Goal: Task Accomplishment & Management: Complete application form

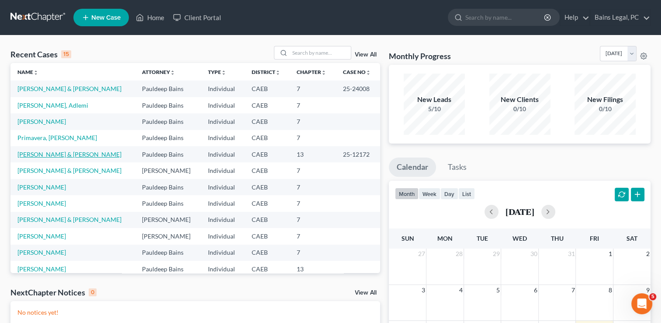
click at [87, 150] on link "[PERSON_NAME] & [PERSON_NAME]" at bounding box center [69, 153] width 104 height 7
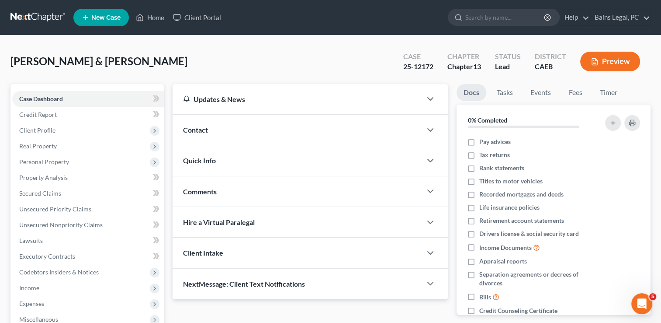
click at [201, 42] on div "Wilkins, Timothy & Pereschica Wilkins, Jessica Upgraded Case 25-12172 Chapter C…" at bounding box center [330, 291] width 661 height 512
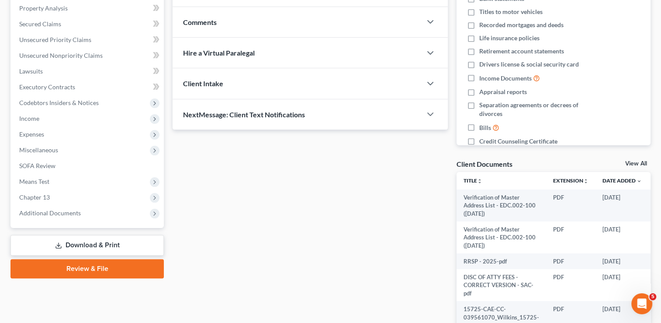
scroll to position [175, 0]
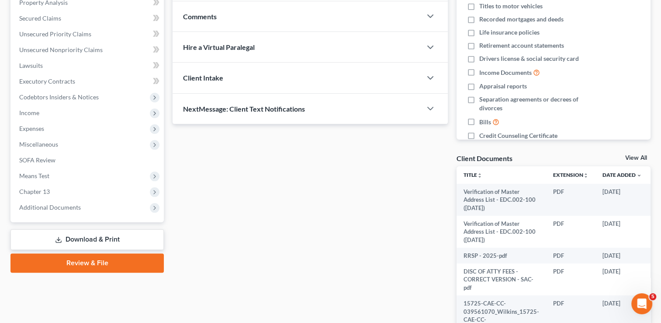
click at [64, 237] on link "Download & Print" at bounding box center [86, 239] width 153 height 21
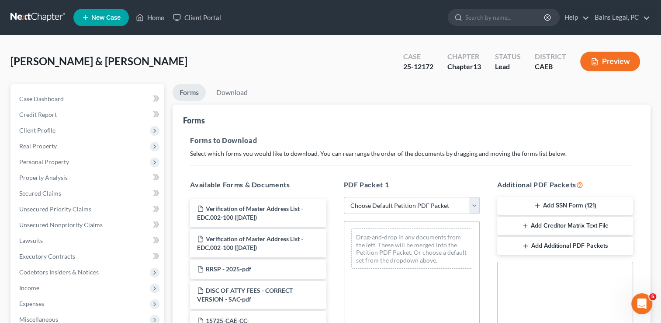
click at [362, 126] on div "Forms" at bounding box center [411, 116] width 457 height 24
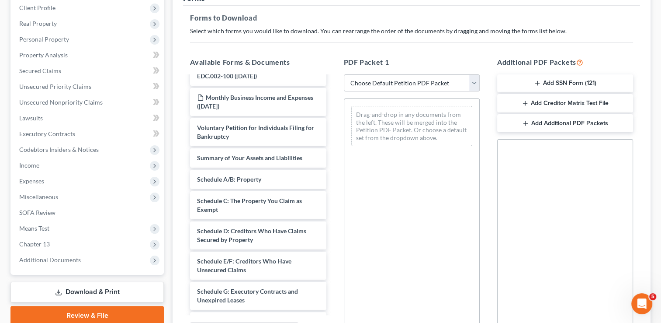
scroll to position [177, 0]
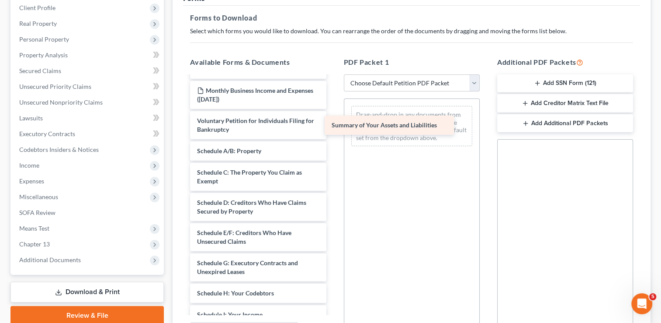
drag, startPoint x: 261, startPoint y: 155, endPoint x: 395, endPoint y: 130, distance: 136.9
click at [333, 130] on div "Summary of Your Assets and Liabilities Verification of Master Address List - ED…" at bounding box center [258, 230] width 150 height 661
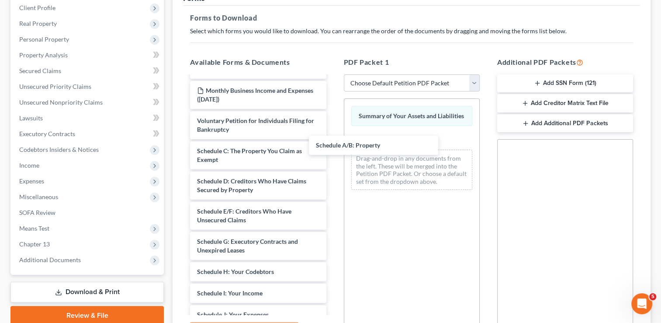
drag, startPoint x: 291, startPoint y: 151, endPoint x: 296, endPoint y: 153, distance: 5.1
click at [333, 146] on div "Schedule A/B: Property Verification of Master Address List - EDC.002-100 (06/29…" at bounding box center [258, 219] width 150 height 639
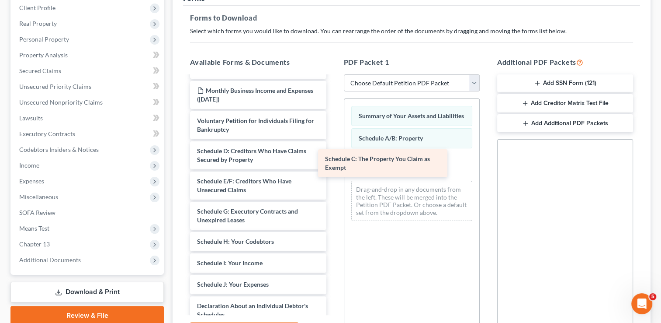
drag, startPoint x: 295, startPoint y: 160, endPoint x: 424, endPoint y: 169, distance: 130.1
click at [333, 169] on div "Schedule C: The Property You Claim as Exempt Verification of Master Address Lis…" at bounding box center [258, 204] width 150 height 609
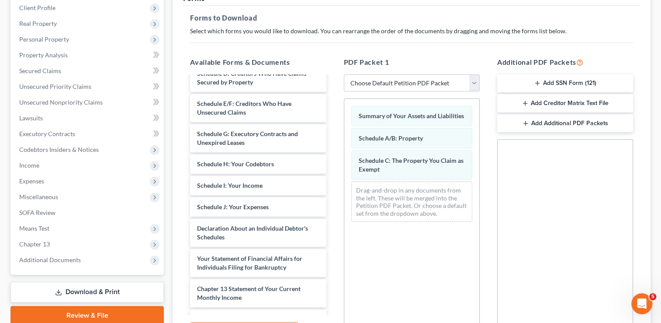
scroll to position [255, 0]
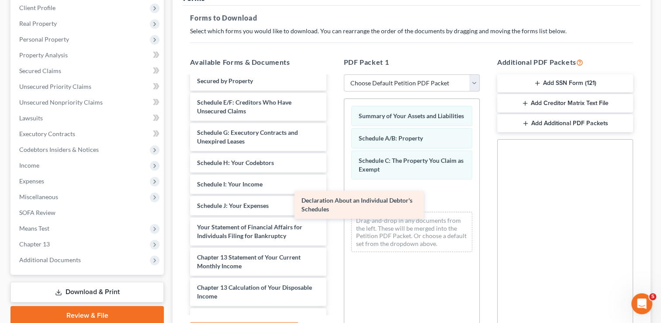
drag, startPoint x: 298, startPoint y: 228, endPoint x: 402, endPoint y: 202, distance: 107.6
click at [333, 202] on div "Declaration About an Individual Debtor's Schedules Verification of Master Addre…" at bounding box center [258, 110] width 150 height 579
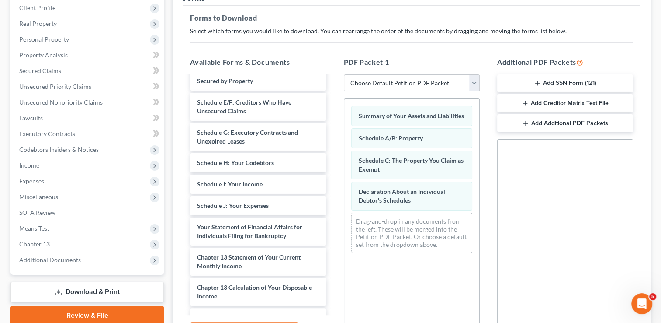
scroll to position [343, 0]
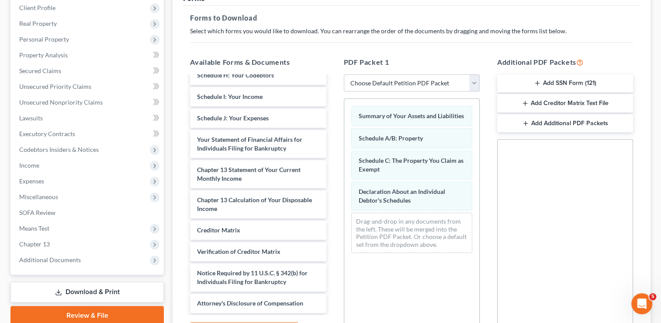
click at [279, 188] on div "Verification of Master Address List - EDC.002-100 (06/29/2025) Verification of …" at bounding box center [258, 23] width 150 height 579
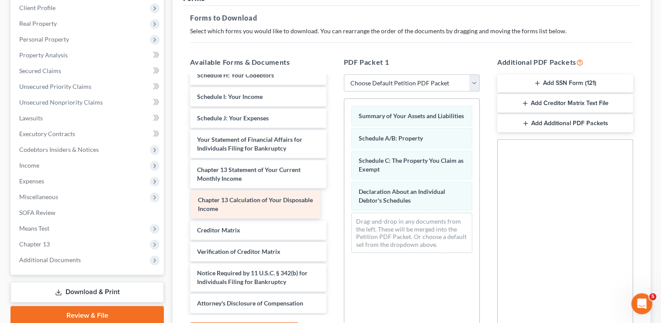
scroll to position [312, 0]
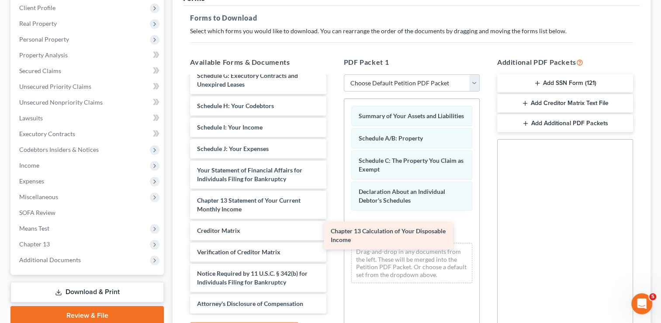
drag, startPoint x: 282, startPoint y: 197, endPoint x: 416, endPoint y: 229, distance: 137.5
click at [333, 229] on div "Chapter 13 Calculation of Your Disposable Income Verification of Master Address…" at bounding box center [258, 38] width 150 height 549
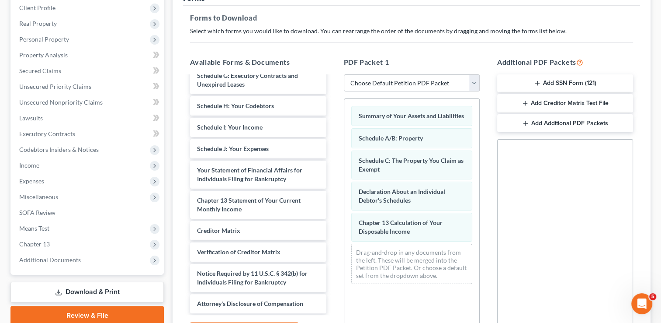
scroll to position [216, 0]
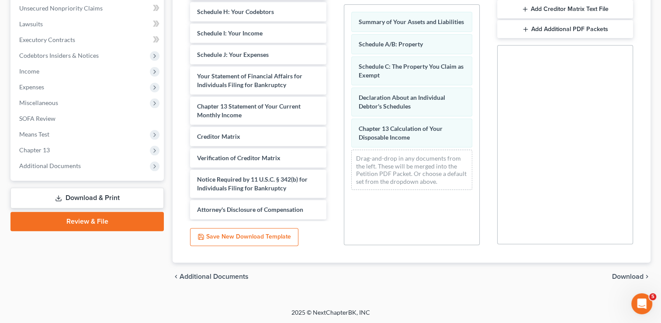
click at [635, 275] on span "Download" at bounding box center [627, 276] width 31 height 7
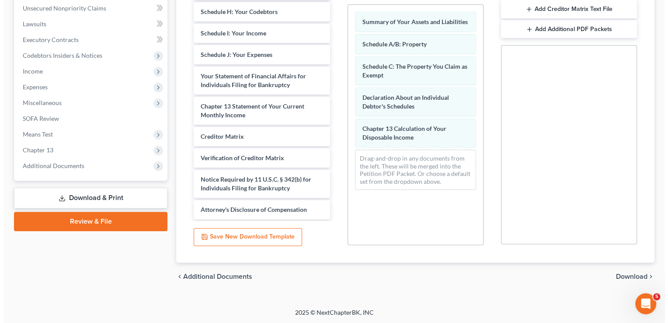
scroll to position [157, 0]
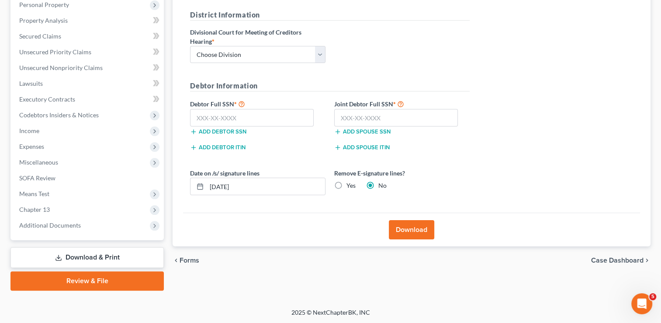
click at [264, 69] on div "District Information Divisional Court for Meeting of Creditors Hearing * Choose…" at bounding box center [330, 40] width 289 height 61
click at [236, 52] on select "Choose Division Fresno Modesto Sacramento" at bounding box center [258, 54] width 136 height 17
select select "2"
click at [190, 46] on select "Choose Division Fresno Modesto Sacramento" at bounding box center [258, 54] width 136 height 17
click at [244, 115] on input "text" at bounding box center [252, 117] width 124 height 17
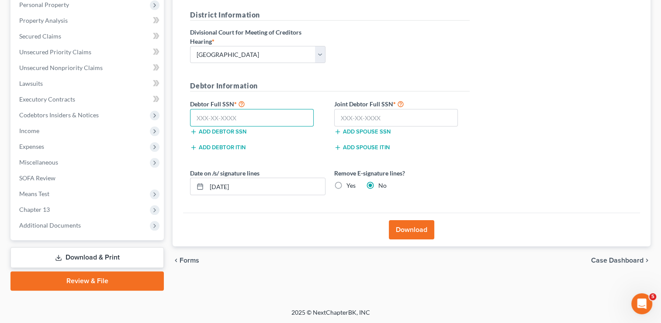
click at [296, 115] on input "text" at bounding box center [252, 117] width 124 height 17
type input "564-63-1575"
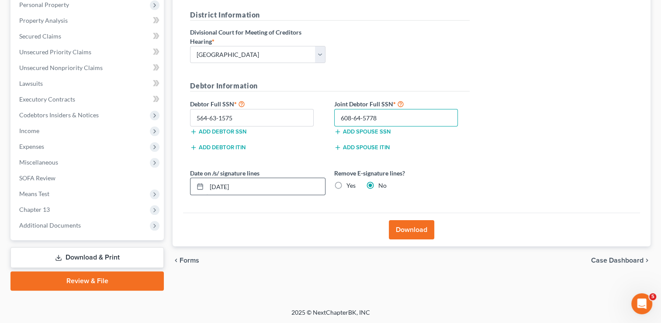
type input "608-64-5778"
drag, startPoint x: 320, startPoint y: 178, endPoint x: 199, endPoint y: 196, distance: 122.0
click at [199, 196] on div "Date on /s/ signature lines 08/15/2025 Remove E-signature lines? Yes No" at bounding box center [330, 185] width 289 height 34
click at [347, 184] on label "Yes" at bounding box center [351, 185] width 9 height 9
click at [350, 184] on input "Yes" at bounding box center [353, 184] width 6 height 6
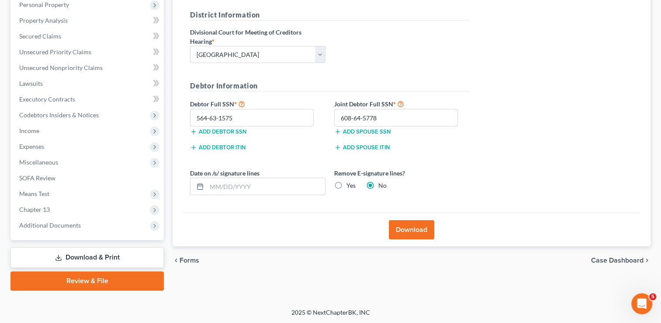
radio input "true"
radio input "false"
click at [411, 225] on button "Download" at bounding box center [411, 229] width 45 height 19
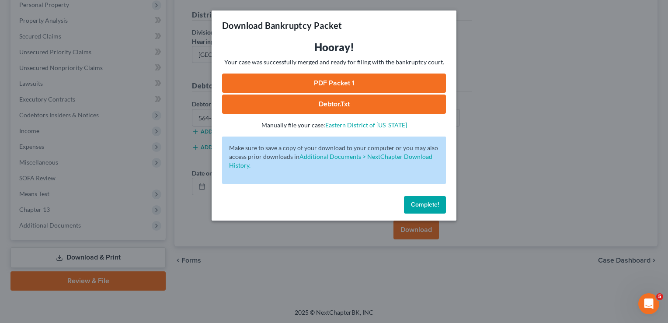
click at [280, 87] on link "PDF Packet 1" at bounding box center [334, 82] width 224 height 19
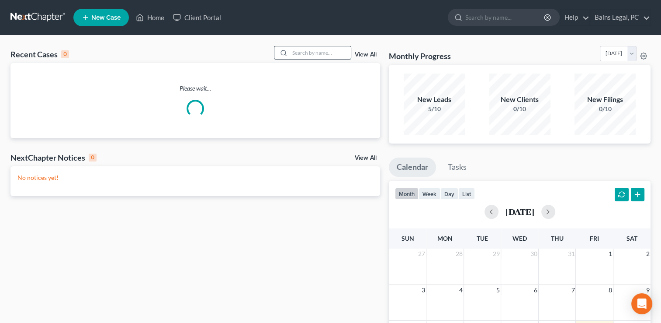
click at [301, 53] on input "search" at bounding box center [320, 52] width 61 height 13
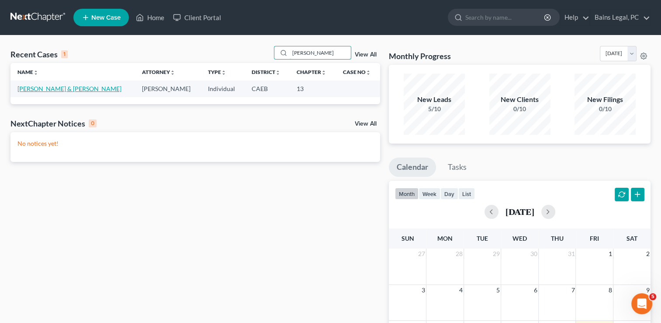
type input "[PERSON_NAME]"
click at [49, 88] on link "[PERSON_NAME] & [PERSON_NAME]" at bounding box center [69, 88] width 104 height 7
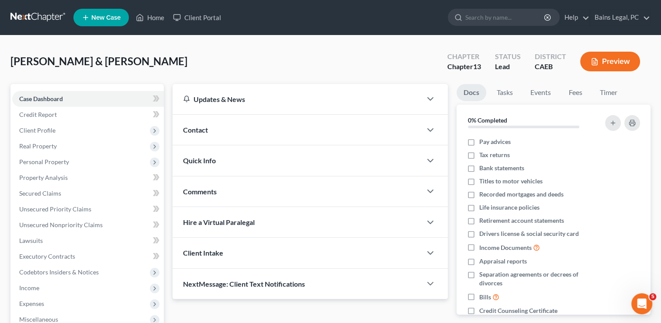
click at [111, 53] on div "[PERSON_NAME] & [PERSON_NAME] Upgraded Chapter Chapter 13 Status Lead District …" at bounding box center [330, 65] width 640 height 38
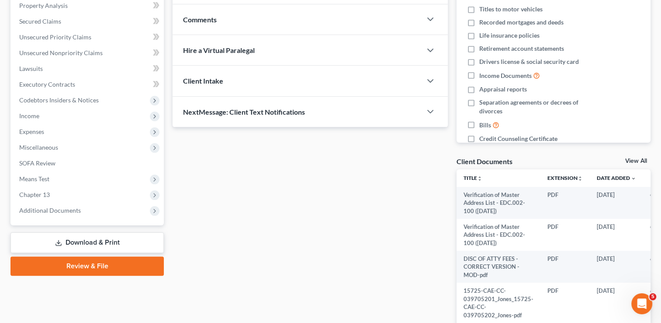
scroll to position [175, 0]
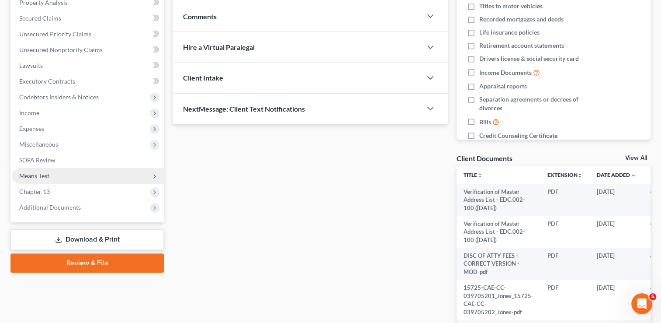
click at [50, 179] on span "Means Test" at bounding box center [88, 176] width 152 height 16
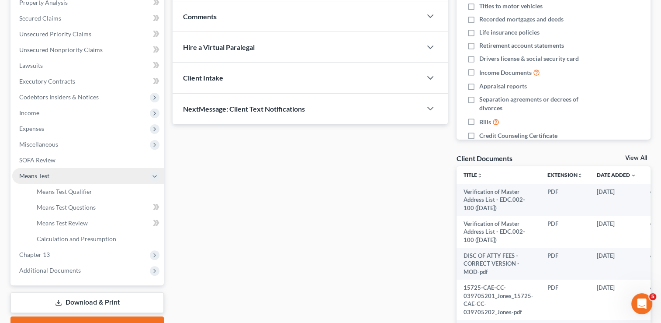
click at [50, 179] on span "Means Test" at bounding box center [88, 176] width 152 height 16
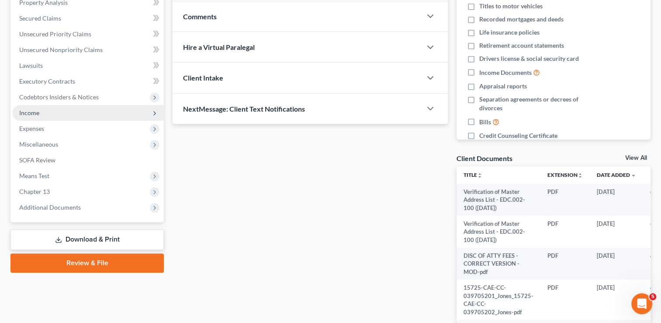
click at [57, 116] on span "Income" at bounding box center [88, 113] width 152 height 16
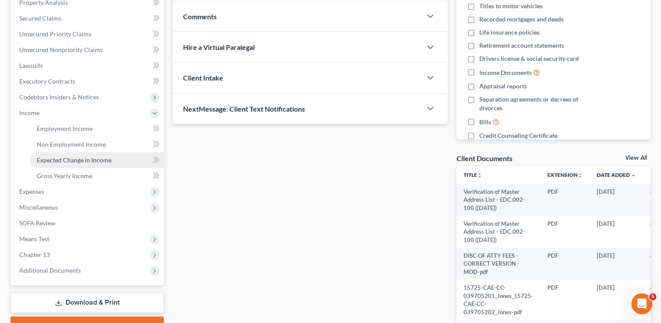
click at [62, 154] on link "Expected Change in Income" at bounding box center [97, 160] width 134 height 16
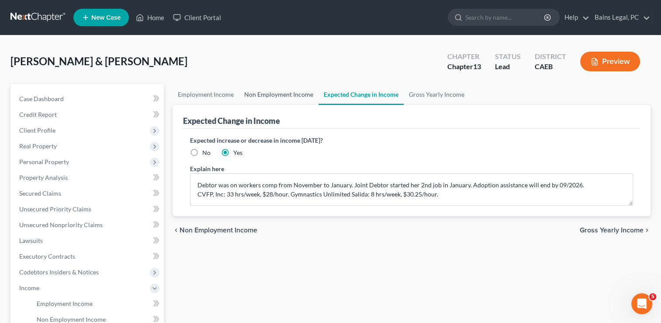
click at [283, 90] on link "Non Employment Income" at bounding box center [279, 94] width 80 height 21
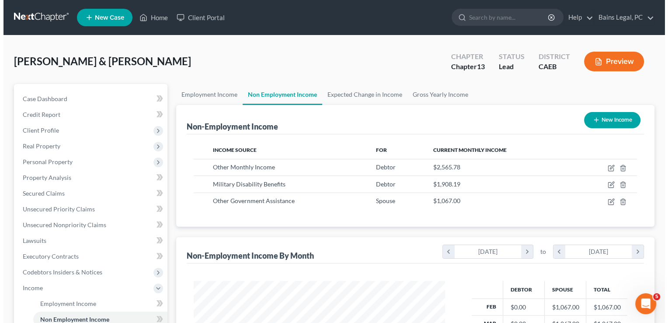
scroll to position [156, 269]
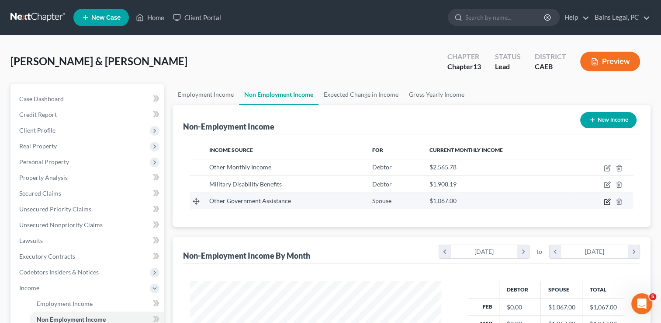
click at [609, 203] on icon "button" at bounding box center [607, 201] width 7 height 7
select select "5"
select select "0"
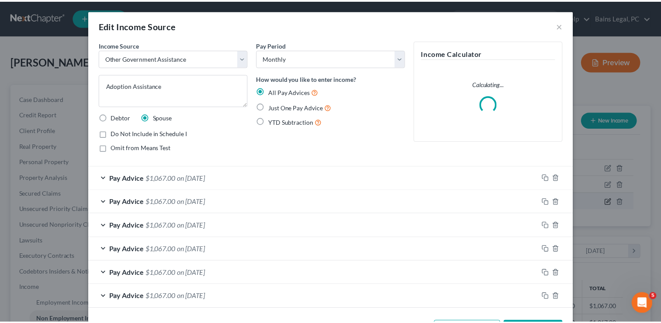
scroll to position [156, 271]
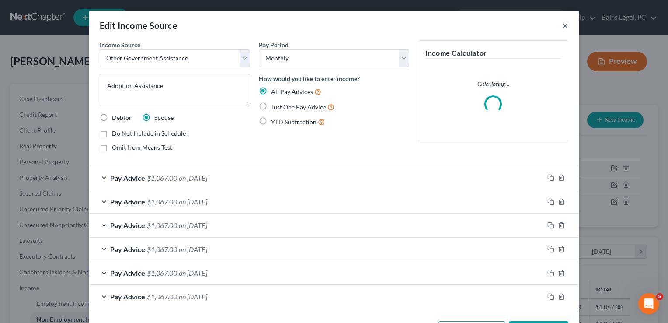
click at [562, 29] on button "×" at bounding box center [565, 25] width 6 height 10
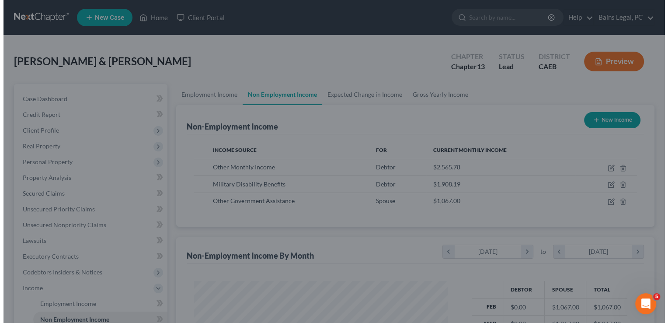
scroll to position [436986, 436874]
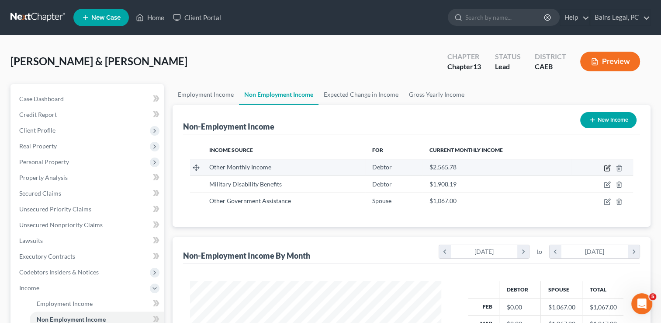
click at [610, 169] on icon "button" at bounding box center [607, 167] width 7 height 7
select select "13"
select select "0"
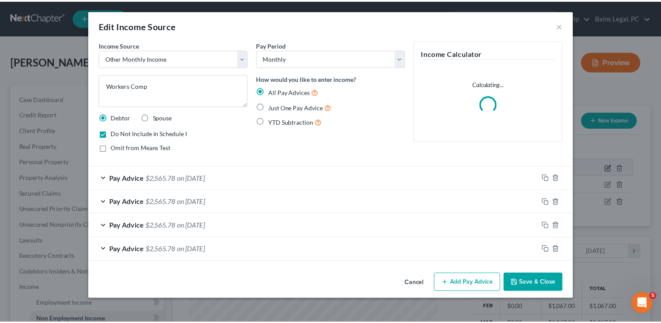
scroll to position [156, 271]
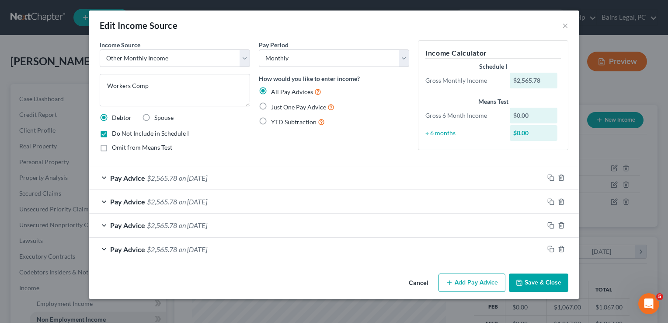
click at [558, 281] on button "Save & Close" at bounding box center [538, 282] width 59 height 18
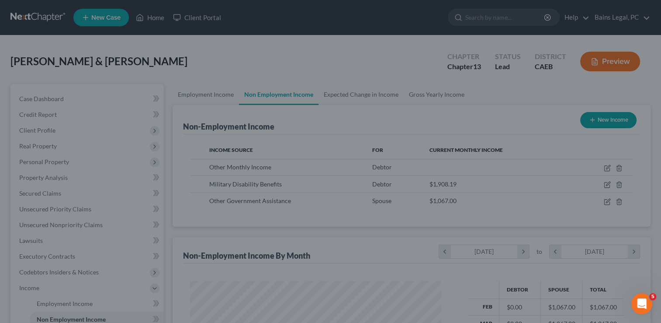
scroll to position [436986, 436874]
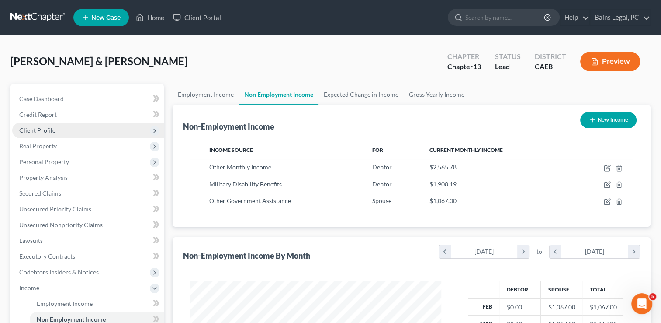
click at [92, 135] on span "Client Profile" at bounding box center [88, 130] width 152 height 16
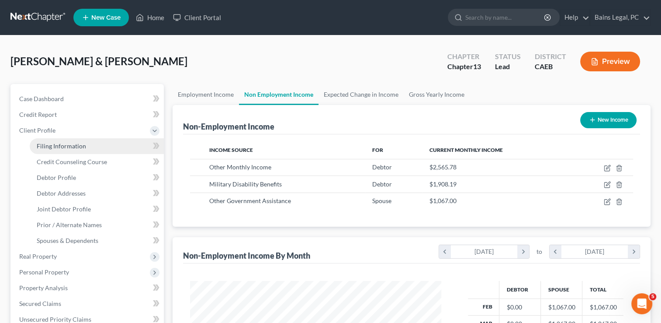
click at [89, 149] on link "Filing Information" at bounding box center [97, 146] width 134 height 16
select select "1"
select select "3"
select select "0"
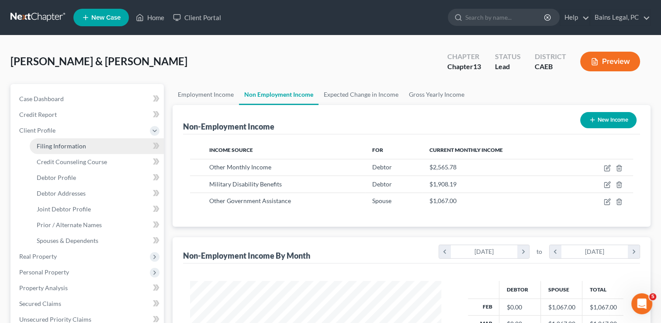
select select "4"
select select "0"
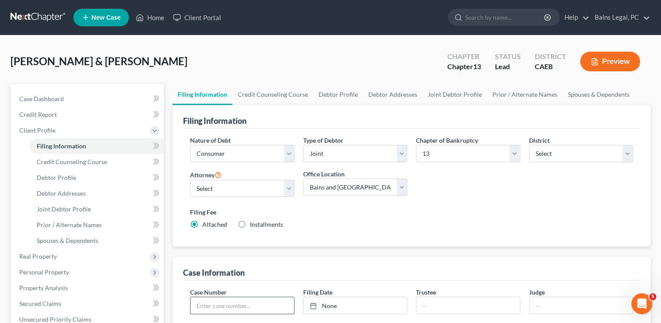
click at [247, 303] on input "text" at bounding box center [242, 305] width 103 height 17
type input "25-23319"
click at [338, 249] on div "Filing Information Nature of Debt Select Business Consumer Other Nature of Busi…" at bounding box center [412, 323] width 478 height 436
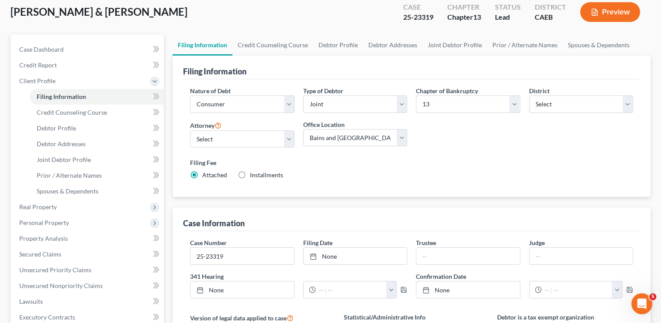
scroll to position [105, 0]
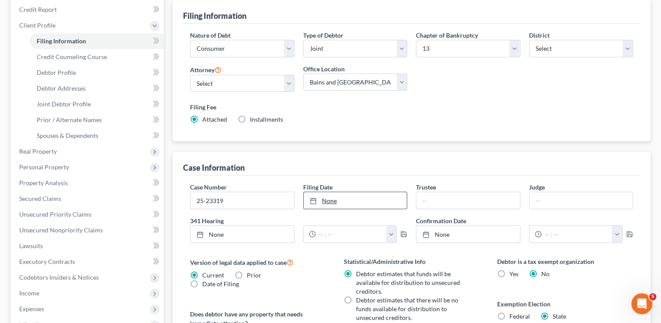
click at [356, 195] on link "None" at bounding box center [355, 200] width 103 height 17
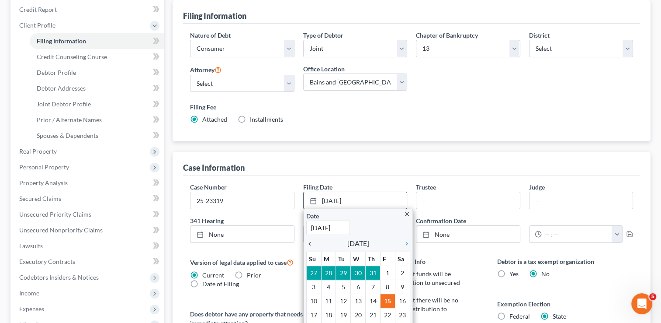
click at [309, 241] on icon "chevron_left" at bounding box center [311, 243] width 11 height 7
click at [417, 168] on div "Case Information" at bounding box center [411, 164] width 457 height 24
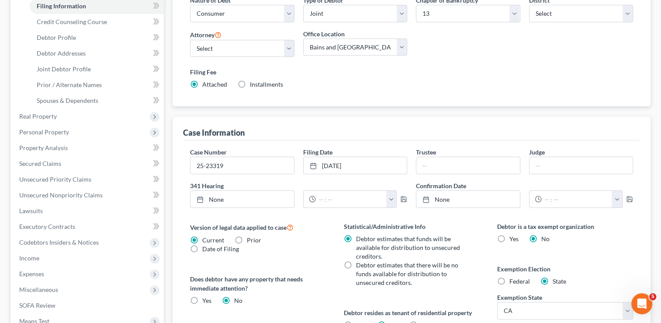
scroll to position [157, 0]
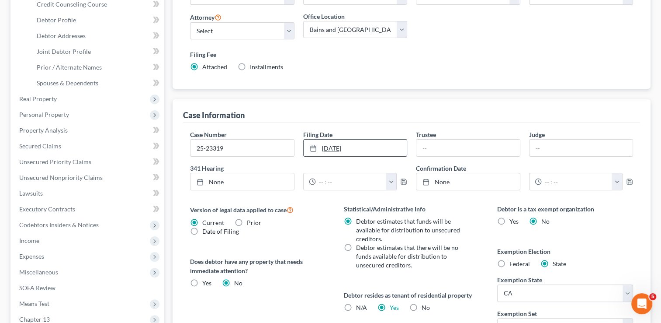
click at [374, 147] on link "[DATE]" at bounding box center [355, 147] width 103 height 17
click at [403, 105] on div "Case Information" at bounding box center [411, 111] width 457 height 24
click at [173, 185] on div "Case Information Case Number 25-23319 Filing Date [DATE] close Date [DATE] Time…" at bounding box center [412, 241] width 478 height 285
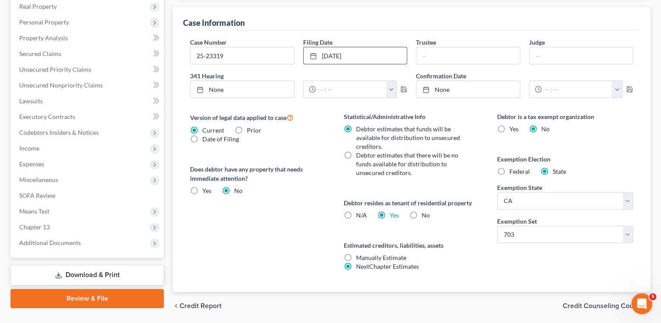
scroll to position [262, 0]
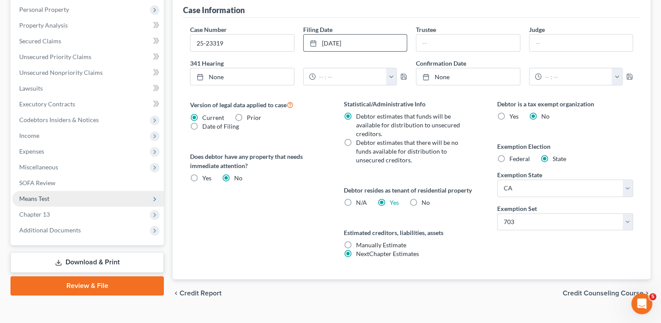
click at [48, 198] on span "Means Test" at bounding box center [34, 198] width 30 height 7
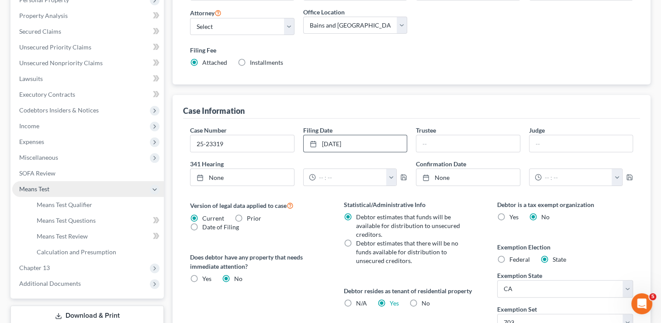
scroll to position [152, 0]
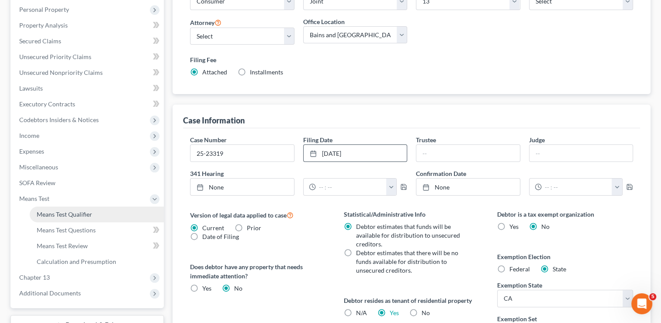
click at [56, 213] on span "Means Test Qualifier" at bounding box center [65, 213] width 56 height 7
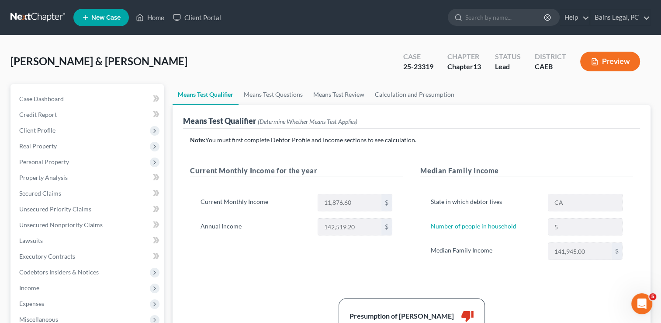
click at [199, 71] on div "[PERSON_NAME] & [PERSON_NAME] Upgraded Case 25-23319 Chapter Chapter 13 Status …" at bounding box center [330, 65] width 640 height 38
click at [186, 253] on div "Current Monthly Income for the year Current Monthly Income 11,876.60 $ Annual I…" at bounding box center [296, 221] width 230 height 112
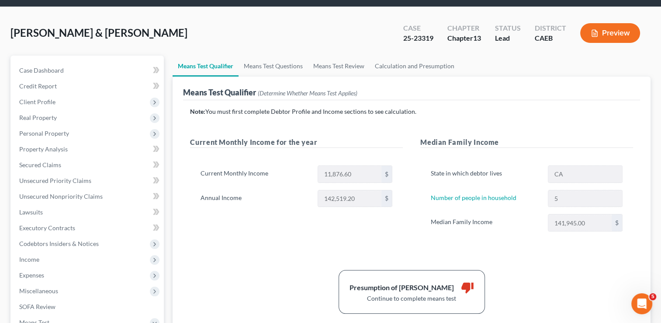
scroll to position [28, 0]
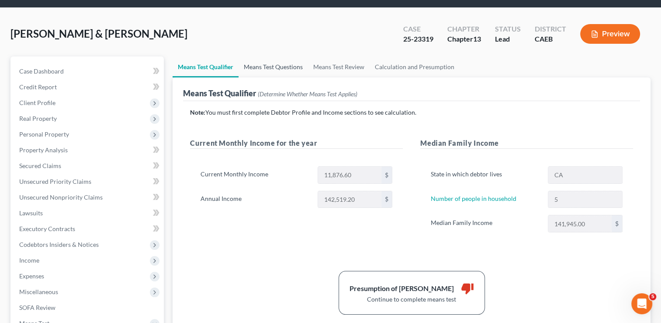
click at [287, 67] on link "Means Test Questions" at bounding box center [274, 66] width 70 height 21
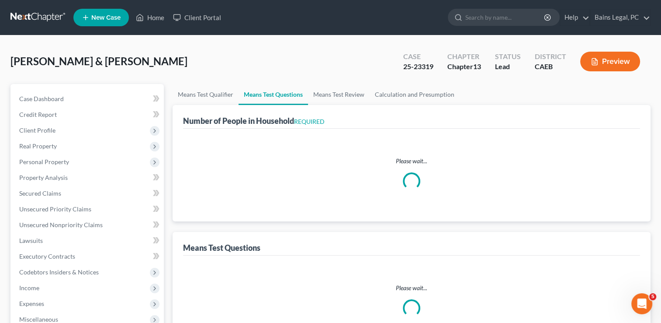
select select "1"
select select "60"
select select "1"
select select "60"
select select "1"
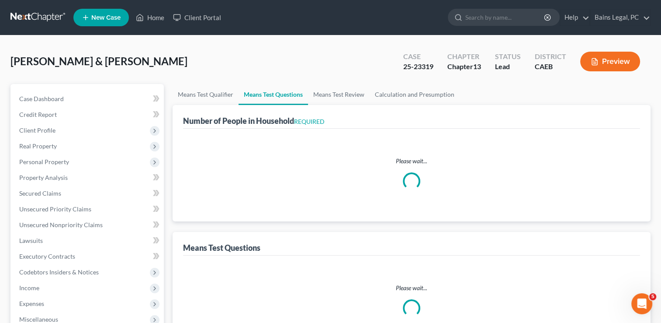
select select "60"
select select "4"
select select "1"
select select "3"
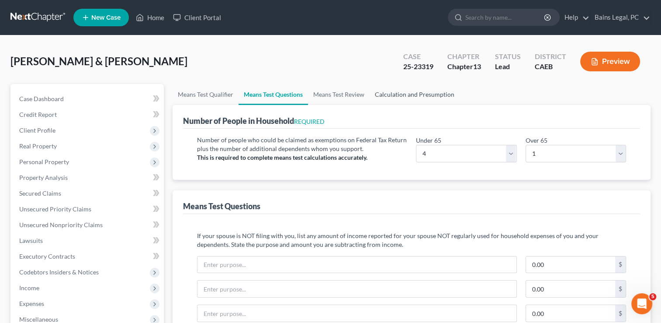
click at [407, 94] on link "Calculation and Presumption" at bounding box center [415, 94] width 90 height 21
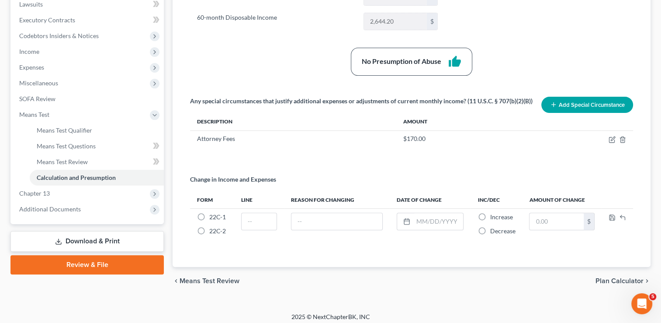
scroll to position [240, 0]
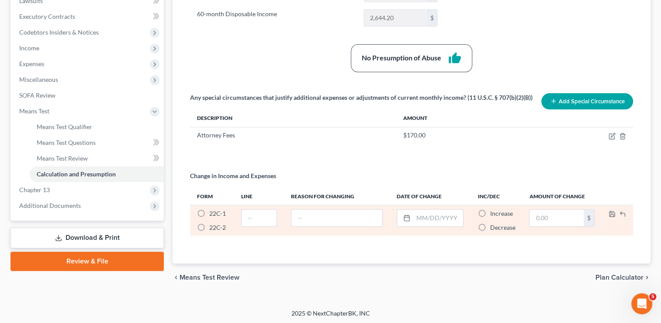
click at [209, 212] on label "22C-1 *" at bounding box center [217, 213] width 17 height 9
click at [213, 212] on input "22C-1 *" at bounding box center [216, 212] width 6 height 6
radio input "true"
click at [255, 216] on input "text" at bounding box center [259, 217] width 35 height 17
type input "10"
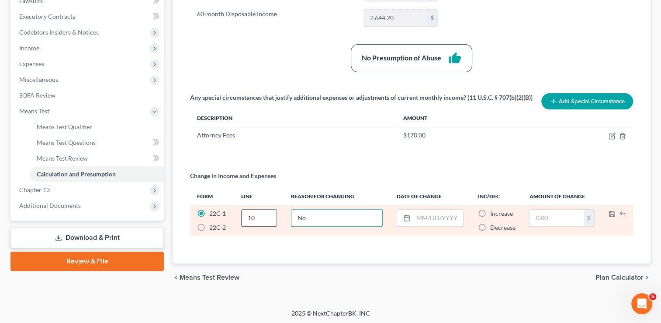
type input "N"
type input "Worker's Comp Inc - Done"
click at [419, 218] on input "text" at bounding box center [439, 217] width 50 height 17
type input "[DATE]"
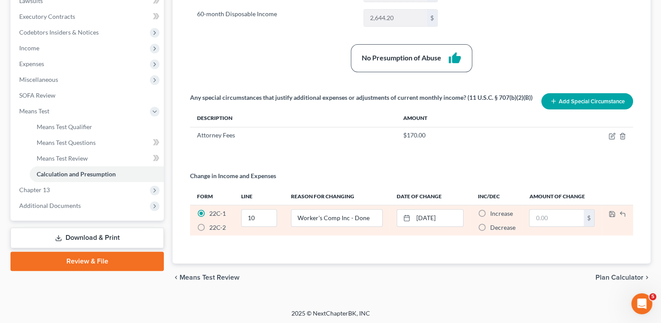
click at [490, 224] on label "Decrease *" at bounding box center [502, 227] width 25 height 9
click at [494, 224] on input "Decrease *" at bounding box center [497, 226] width 6 height 6
radio input "true"
click at [540, 214] on input "text" at bounding box center [557, 217] width 54 height 17
type input "1,710.52"
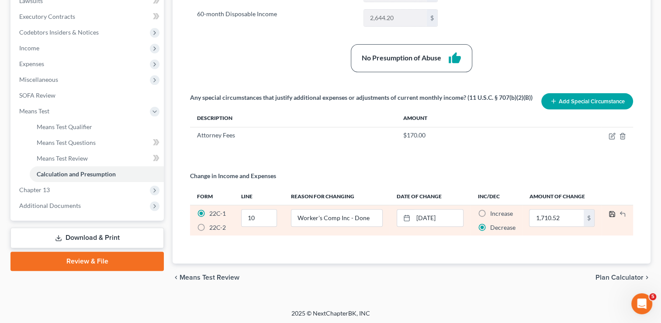
click at [614, 210] on icon "button" at bounding box center [612, 213] width 7 height 7
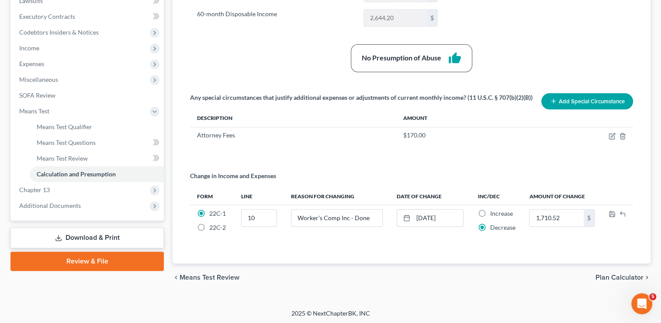
scroll to position [226, 0]
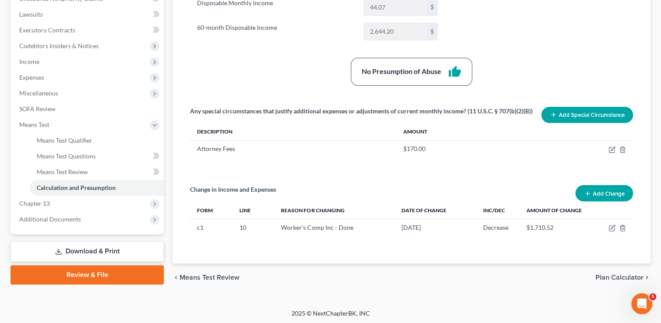
click at [647, 143] on div "Means Test Calculations & Presumption of Abuse Summary Current Monthly Income 1…" at bounding box center [412, 71] width 478 height 385
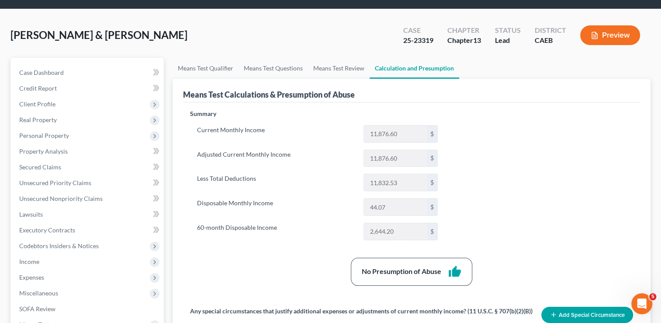
scroll to position [0, 0]
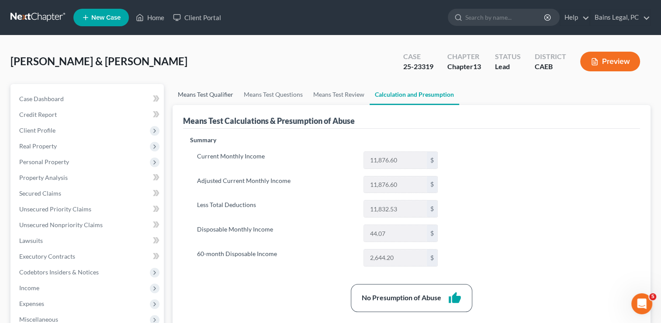
click at [206, 93] on link "Means Test Qualifier" at bounding box center [206, 94] width 66 height 21
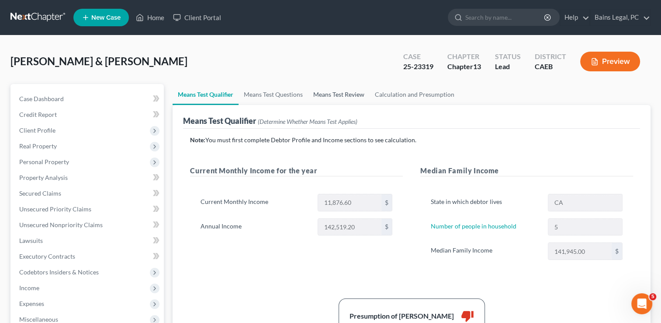
click at [328, 92] on link "Means Test Review" at bounding box center [339, 94] width 62 height 21
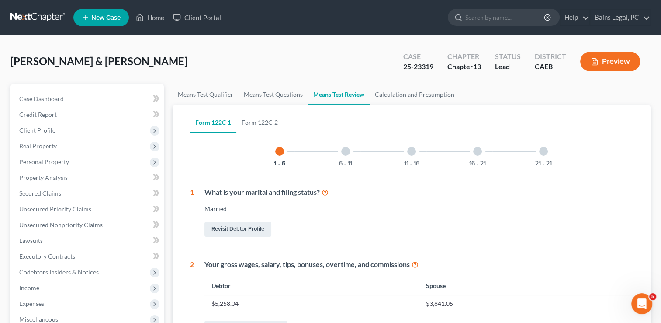
click at [549, 148] on div "21 - 21" at bounding box center [544, 151] width 30 height 30
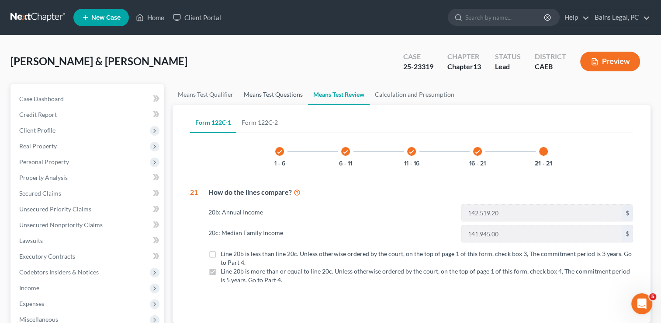
click at [255, 95] on link "Means Test Questions" at bounding box center [274, 94] width 70 height 21
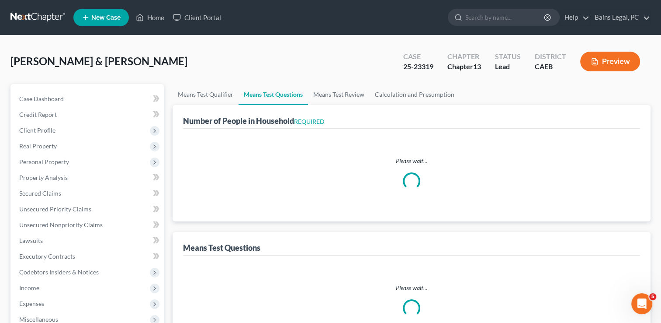
select select "1"
select select "60"
select select "1"
select select "60"
select select "1"
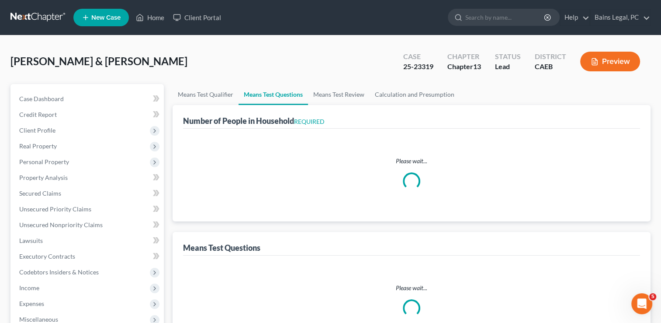
select select "60"
select select "4"
select select "1"
select select "3"
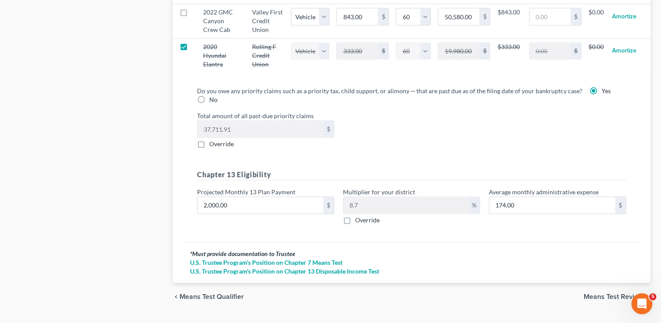
scroll to position [988, 0]
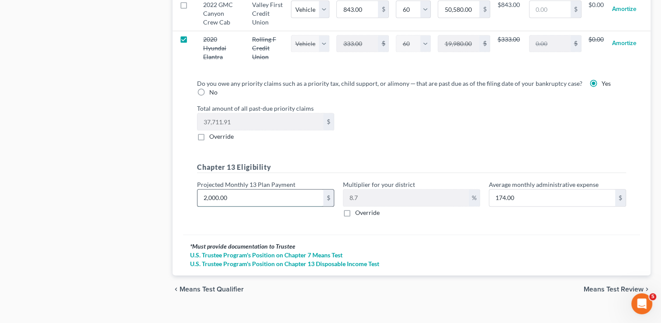
click at [233, 195] on input "2,000.00" at bounding box center [261, 197] width 126 height 17
type input "4"
type input "0.34"
type input "41"
type input "3.56"
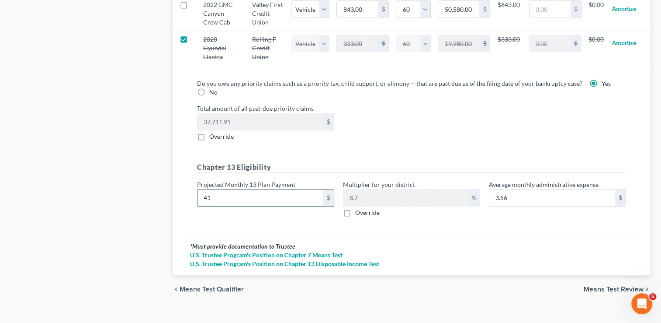
type input "410"
type input "35.66"
type input "4100"
type input "356.70"
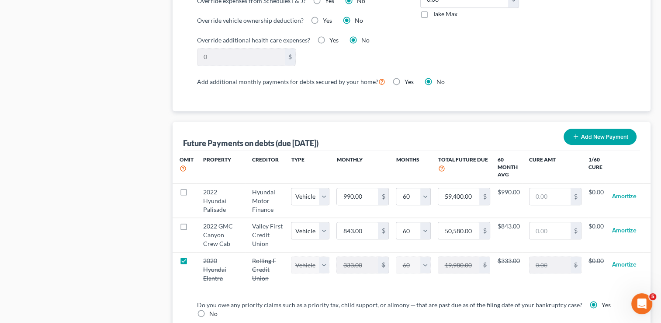
scroll to position [998, 0]
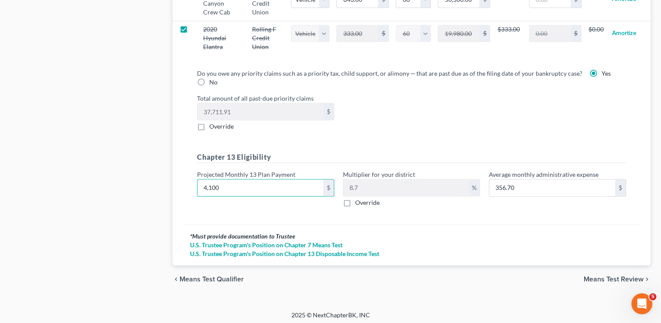
type input "3"
type input "0.26"
type input "32"
type input "2.78"
type input "327"
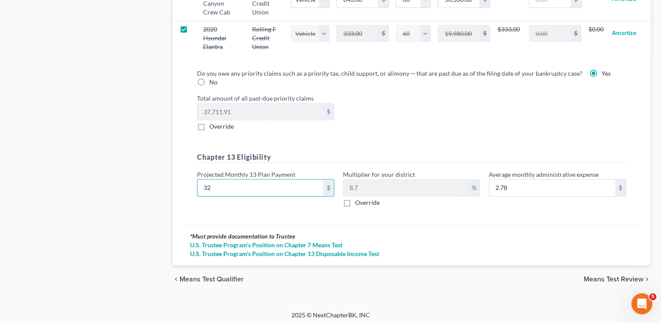
type input "28.44"
type input "3275"
type input "284.92"
type input "3,275"
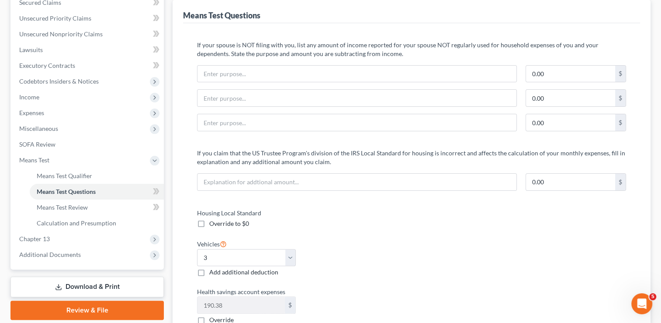
scroll to position [176, 0]
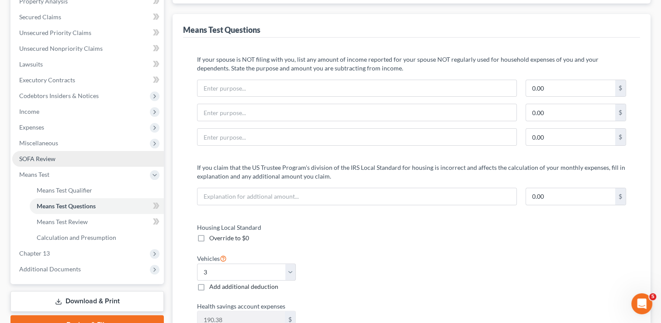
click at [74, 153] on link "SOFA Review" at bounding box center [88, 159] width 152 height 16
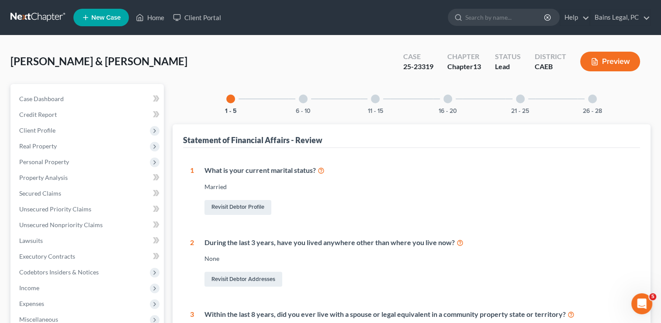
click at [227, 54] on div "[PERSON_NAME] & [PERSON_NAME] Upgraded Case 25-23319 Chapter Chapter 13 Status …" at bounding box center [330, 65] width 640 height 38
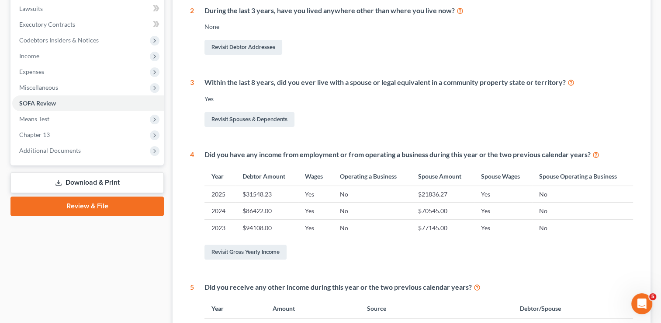
scroll to position [245, 0]
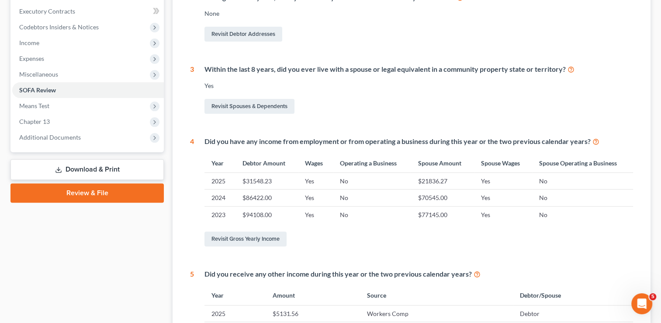
click at [168, 230] on div "Case Dashboard Payments Invoices Payments Payments Credit Report Client Profile" at bounding box center [87, 181] width 162 height 685
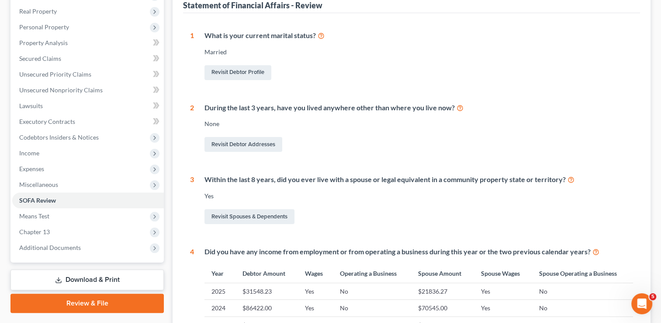
scroll to position [87, 0]
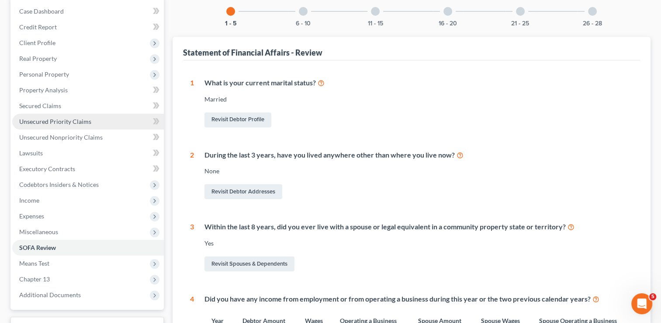
click at [30, 124] on span "Unsecured Priority Claims" at bounding box center [55, 121] width 72 height 7
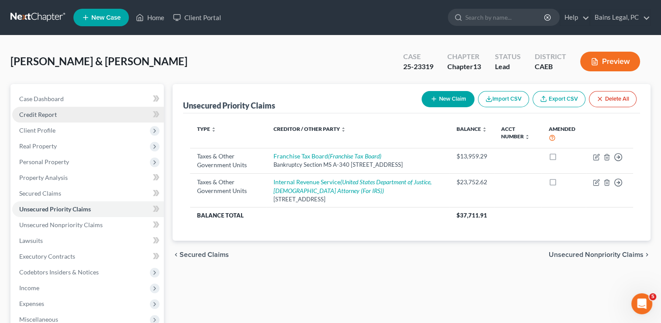
click at [65, 108] on link "Credit Report" at bounding box center [88, 115] width 152 height 16
